Goal: Obtain resource: Download file/media

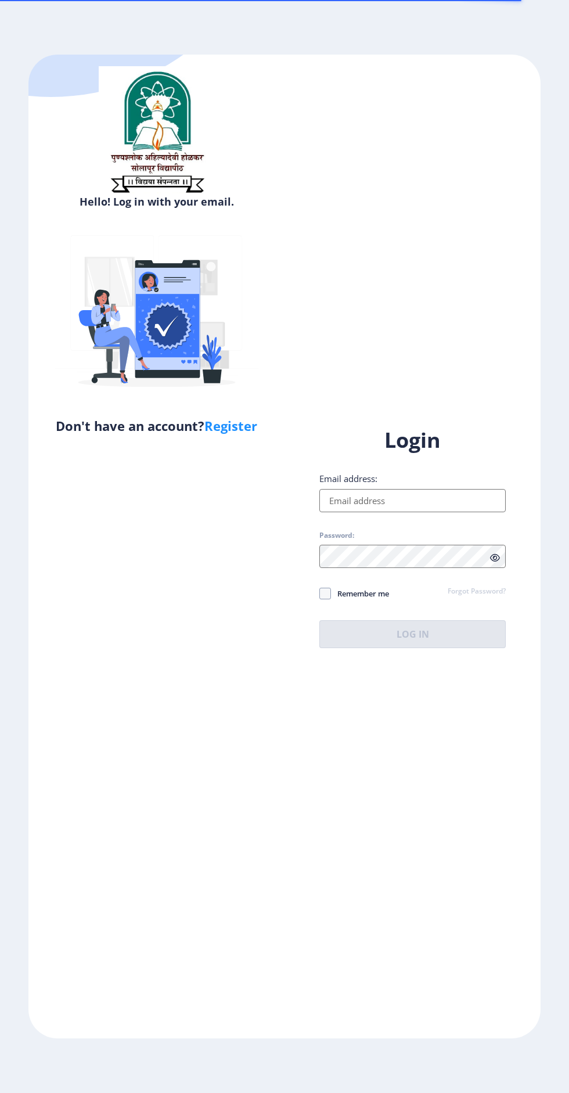
click at [402, 512] on input "Email address:" at bounding box center [413, 500] width 187 height 23
type input "[EMAIL_ADDRESS][DOMAIN_NAME]"
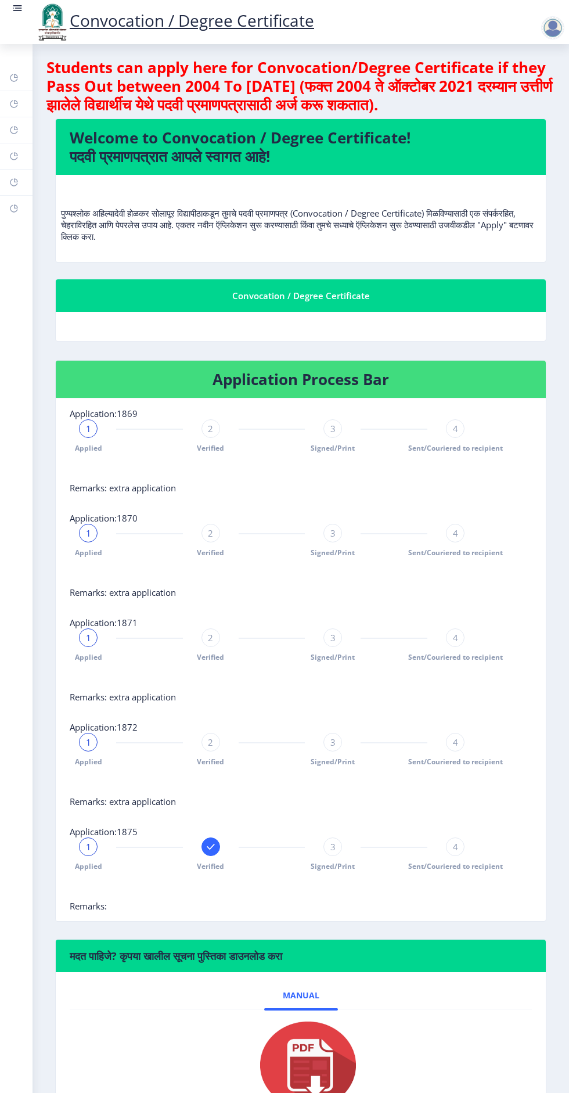
click at [21, 10] on rect at bounding box center [17, 10] width 9 height 1
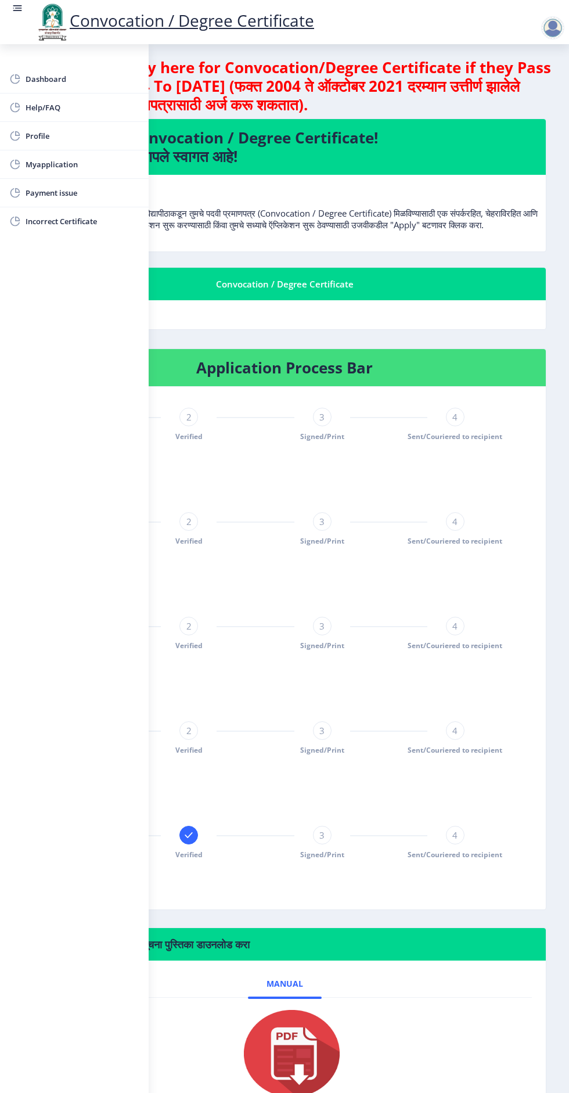
click at [15, 79] on rect at bounding box center [15, 79] width 12 height 12
click at [15, 163] on rect at bounding box center [15, 165] width 12 height 12
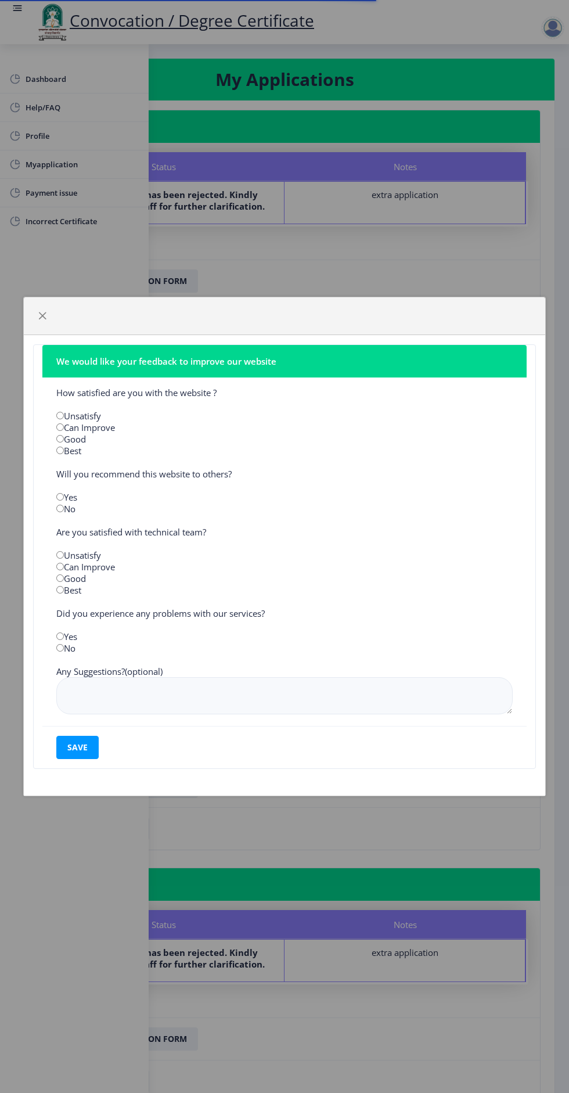
click at [286, 199] on div "We would like your feedback to improve our website How satisfied are you with t…" at bounding box center [284, 546] width 569 height 1093
click at [42, 315] on span "button" at bounding box center [42, 315] width 9 height 9
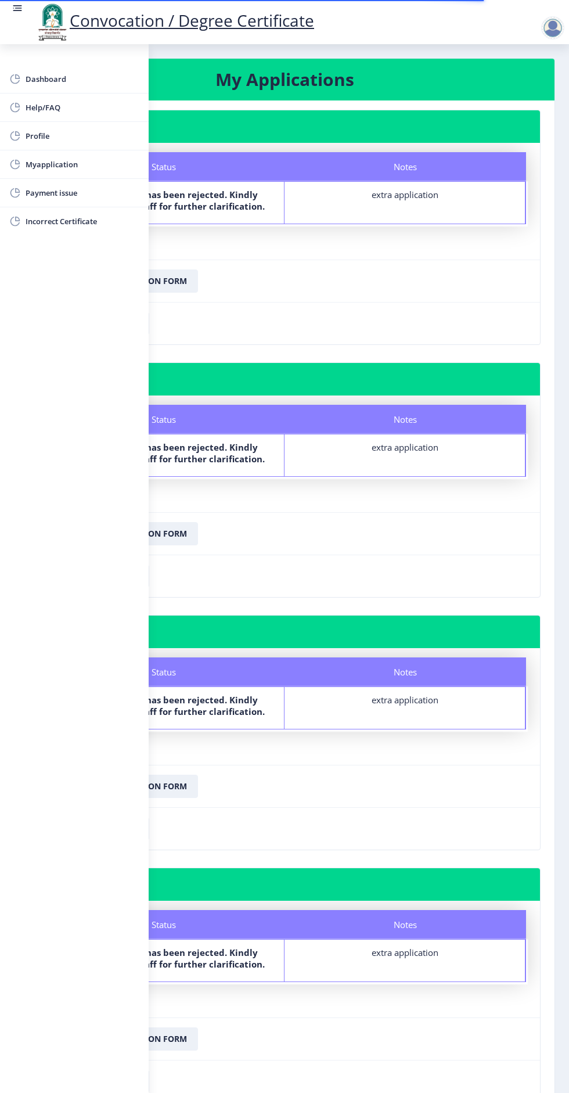
click at [292, 284] on nb-card-footer "Download Application Form" at bounding box center [284, 281] width 511 height 42
click at [17, 8] on rect at bounding box center [18, 8] width 7 height 1
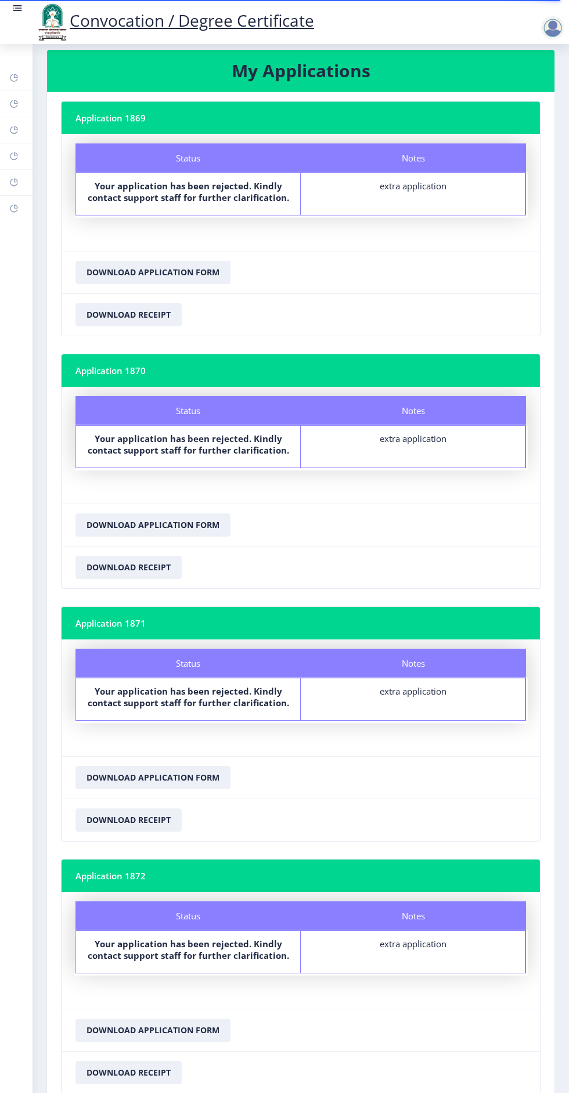
scroll to position [235, 0]
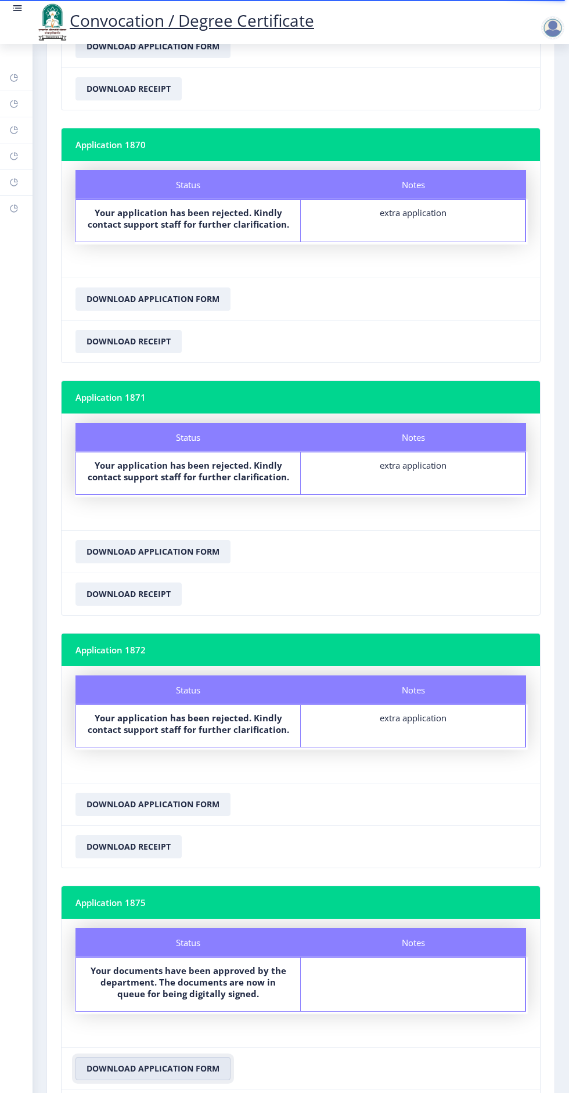
click at [166, 1057] on button "Download Application Form" at bounding box center [153, 1068] width 155 height 23
click at [163, 1057] on button "Download Application Form" at bounding box center [153, 1068] width 155 height 23
click at [13, 8] on circle at bounding box center [13, 8] width 1 height 1
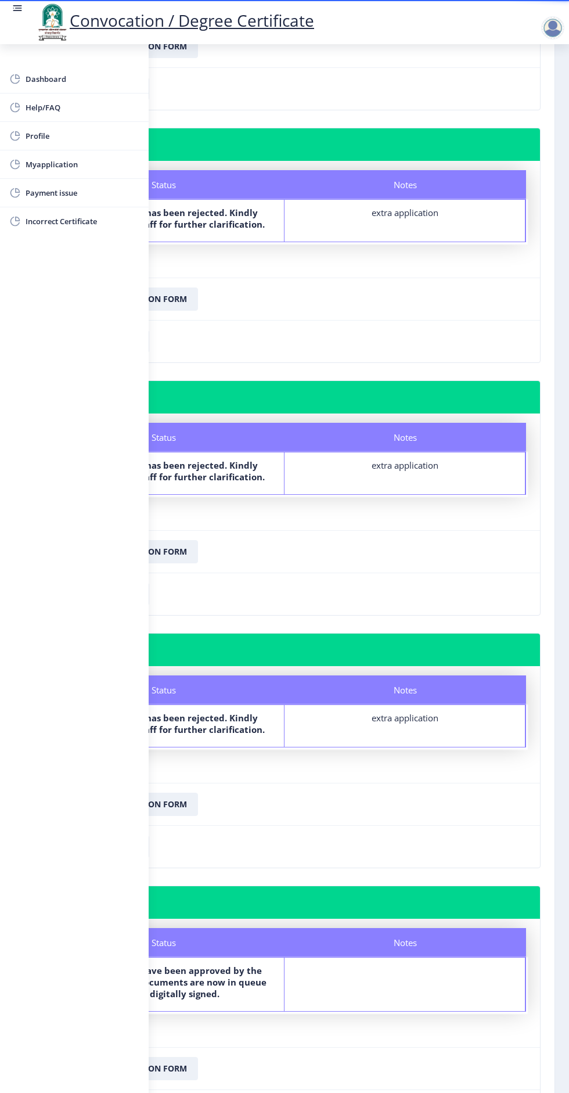
click at [298, 301] on nb-card-footer "Download Application Form" at bounding box center [284, 299] width 511 height 42
click at [17, 105] on rect at bounding box center [15, 108] width 12 height 12
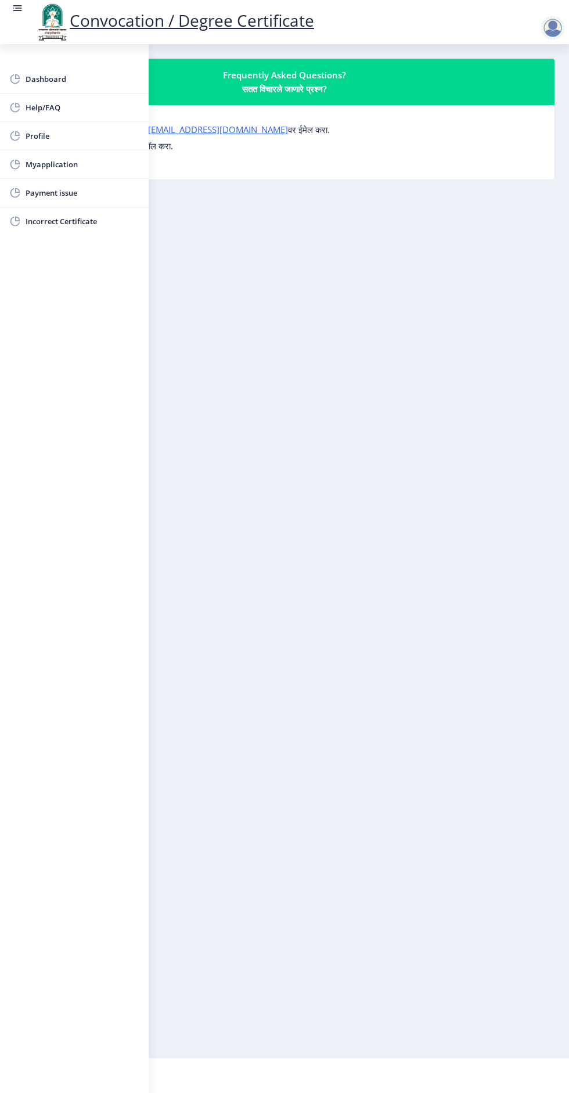
click at [251, 319] on nb-layout-column "Frequently Asked Questions? सतत विचारले जाणारे प्रश्न? कोणत्याही प्रश्नासाठी, क…" at bounding box center [284, 551] width 569 height 1014
click at [17, 8] on rect at bounding box center [18, 8] width 7 height 1
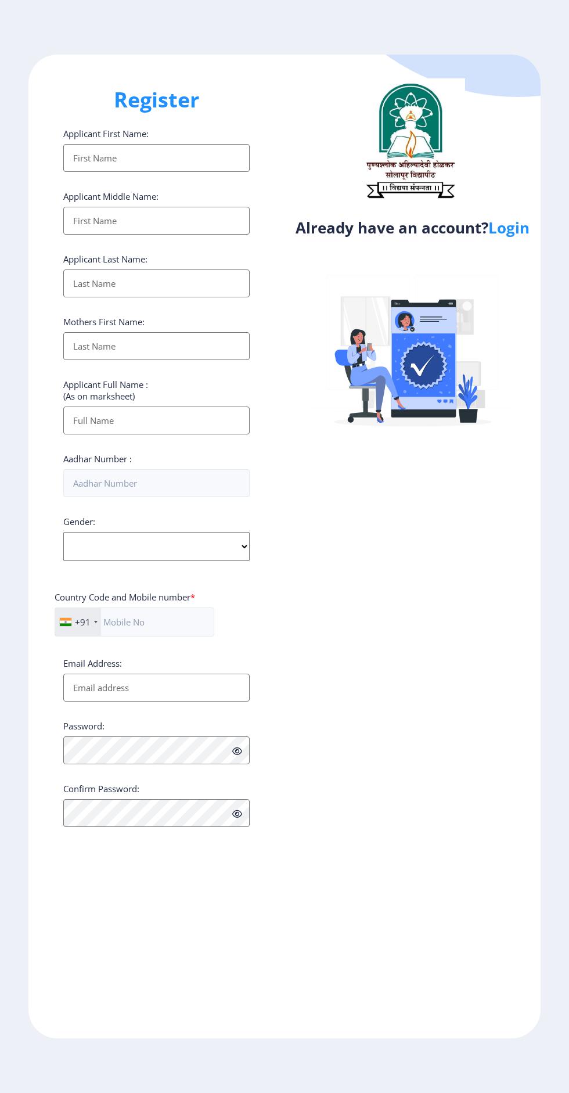
select select
